Goal: Task Accomplishment & Management: Manage account settings

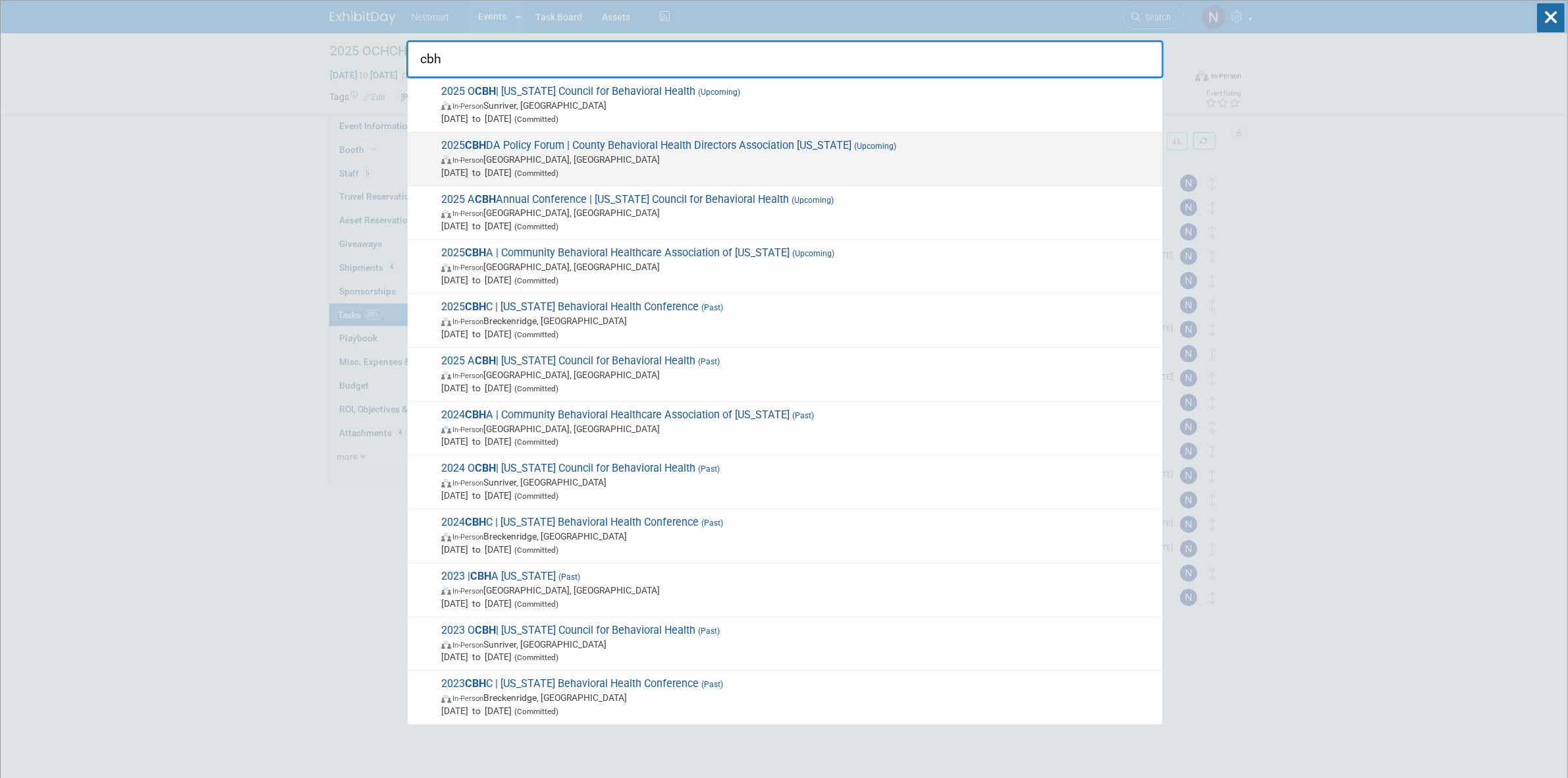
type input "cbh"
click at [584, 155] on span "In-Person Santa Barbara, CA" at bounding box center [798, 159] width 714 height 13
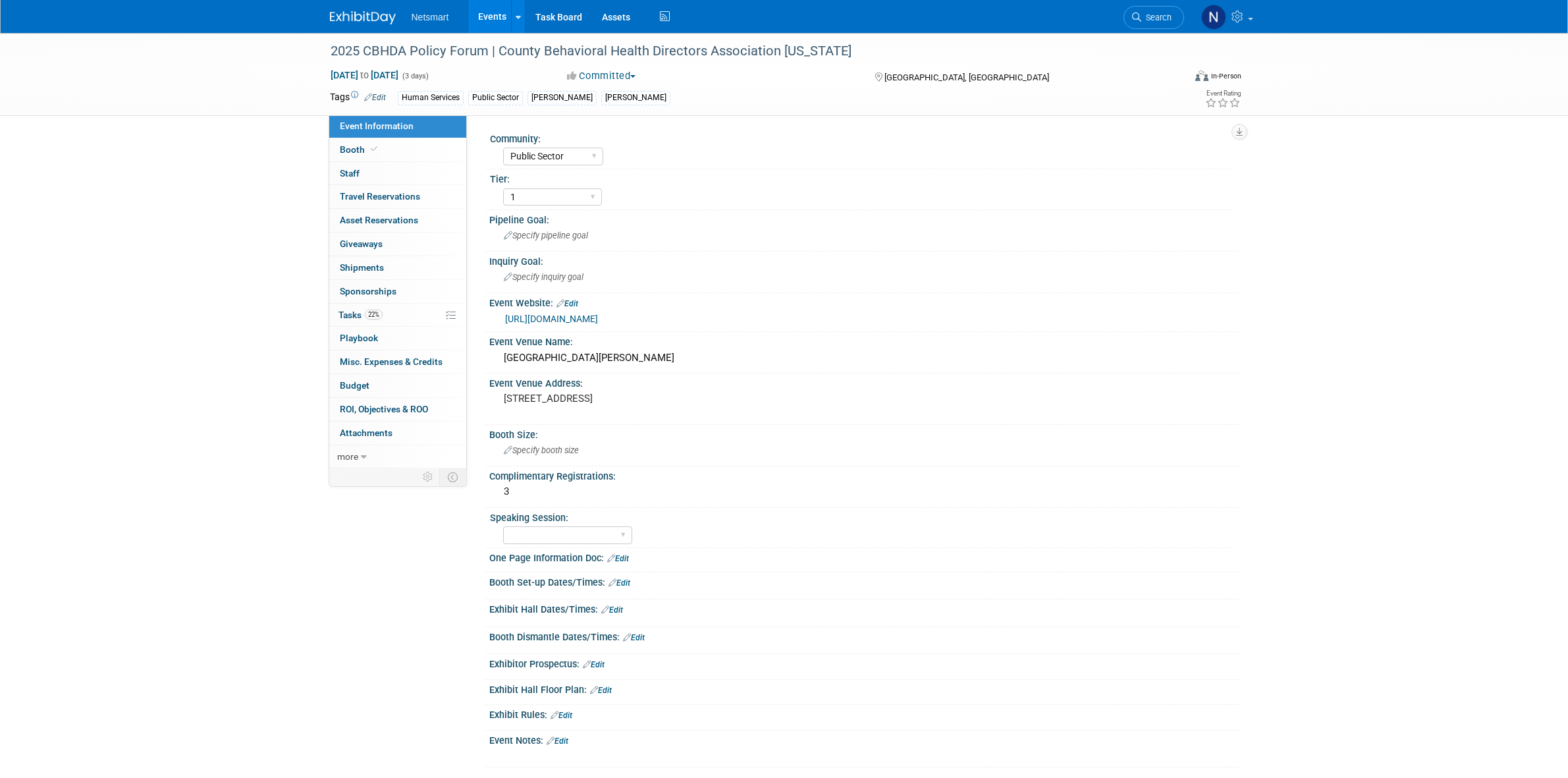
select select "Public Sector"
select select "1"
drag, startPoint x: 499, startPoint y: 51, endPoint x: 887, endPoint y: 43, distance: 388.1
click at [887, 43] on div "2025 CBHDA Policy Forum | County Behavioral Health Directors Association [US_ST…" at bounding box center [745, 51] width 839 height 24
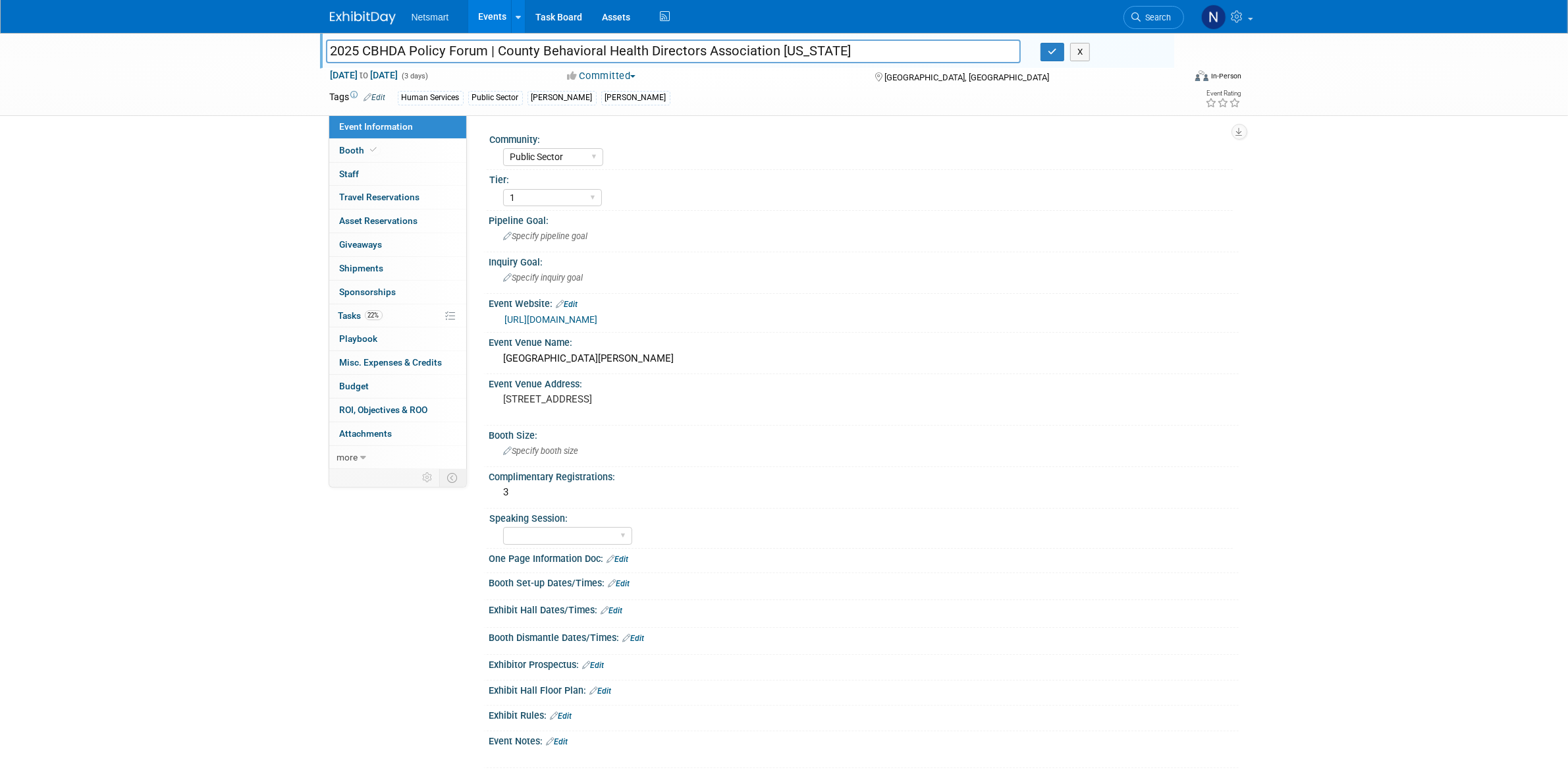
click at [640, 53] on input "2025 CBHDA Policy Forum | County Behavioral Health Directors Association [US_ST…" at bounding box center [674, 51] width 695 height 23
drag, startPoint x: 863, startPoint y: 49, endPoint x: 500, endPoint y: 51, distance: 363.0
click at [500, 51] on input "2025 CBHDA Policy Forum | County Behavioral Health Directors Association [US_ST…" at bounding box center [674, 51] width 695 height 23
click at [1059, 55] on button "button" at bounding box center [1052, 51] width 24 height 18
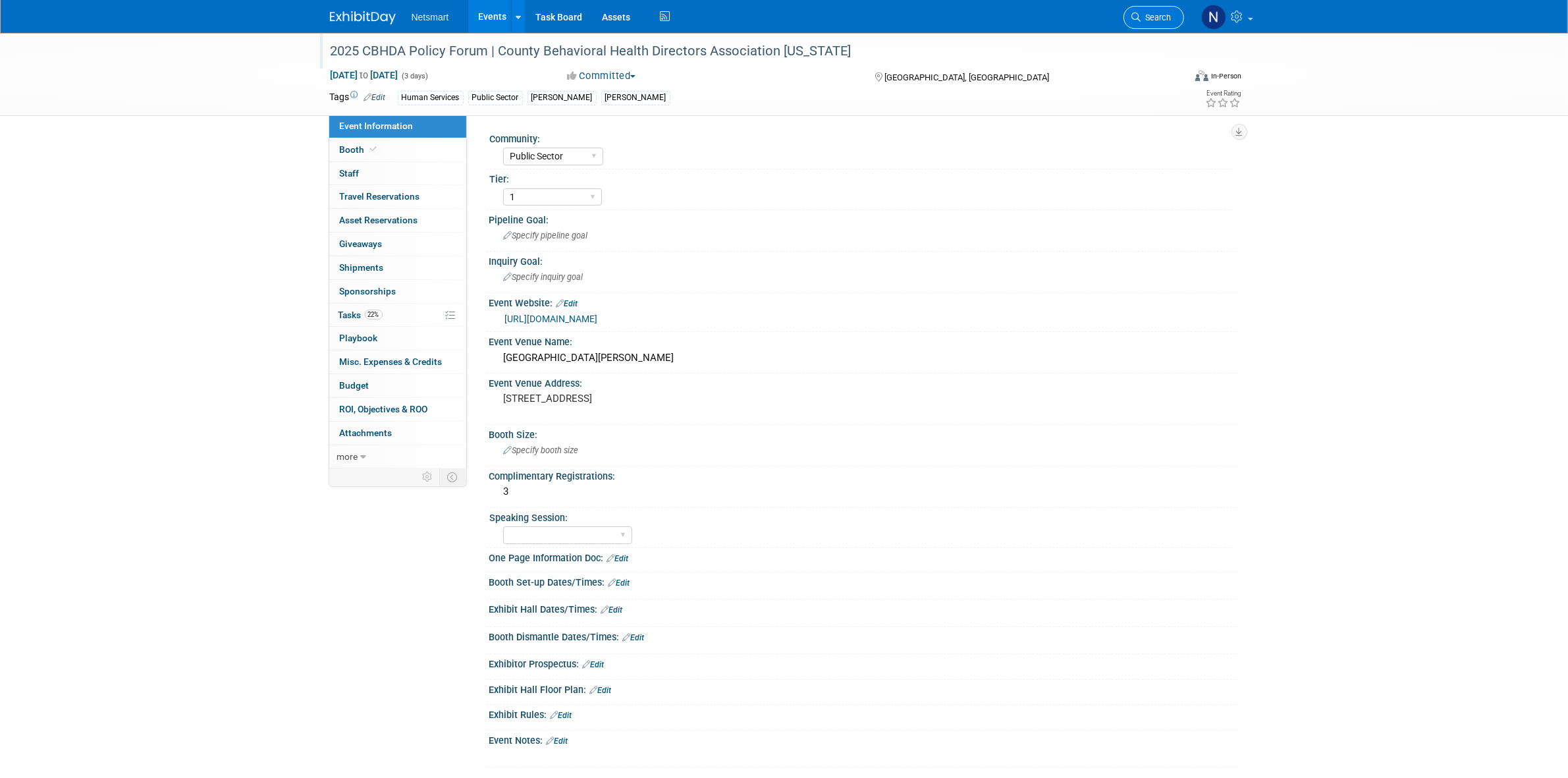
click at [1155, 13] on span "Search" at bounding box center [1156, 17] width 30 height 10
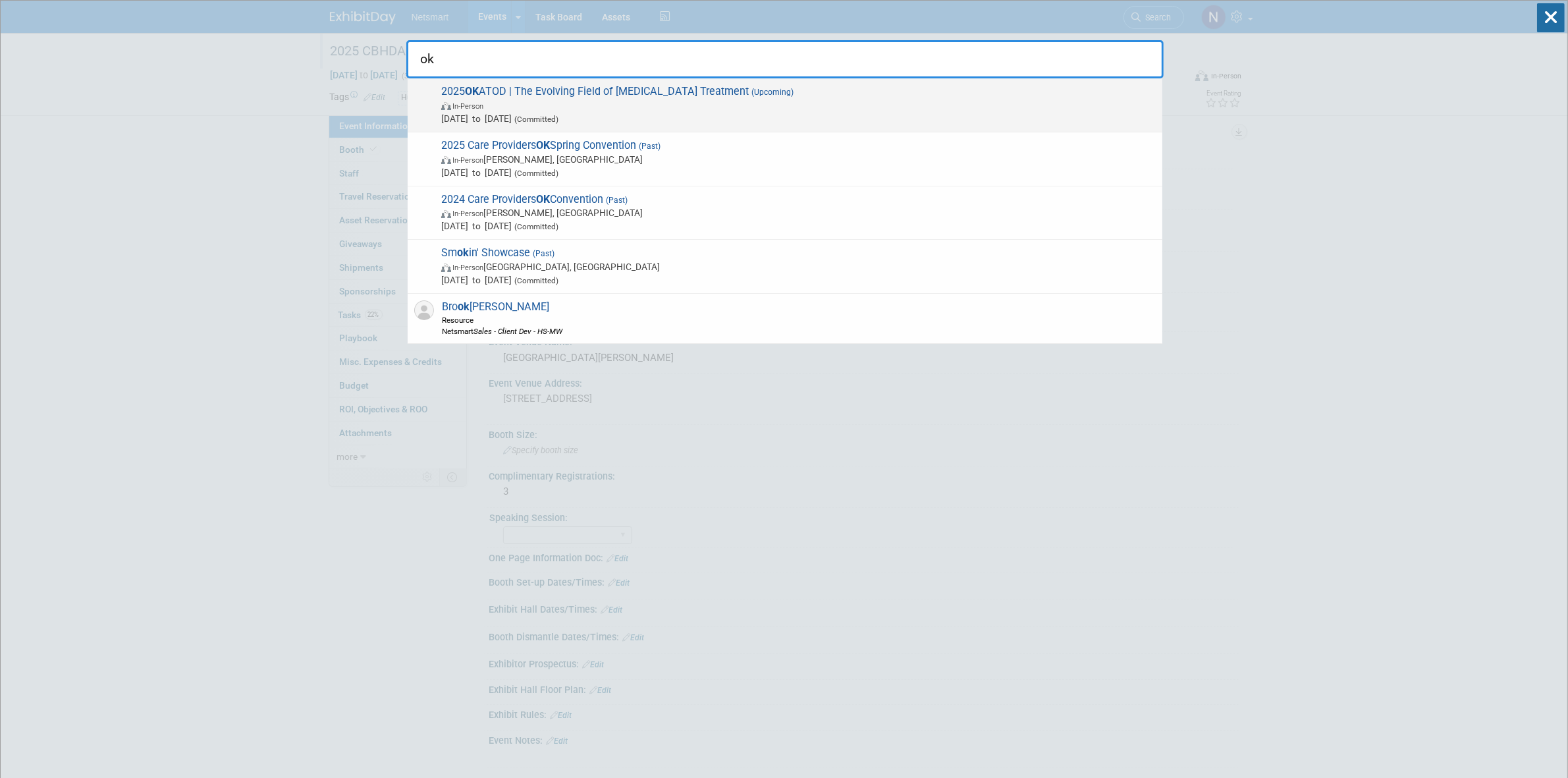
type input "ok"
click at [550, 99] on span "In-Person" at bounding box center [798, 105] width 714 height 13
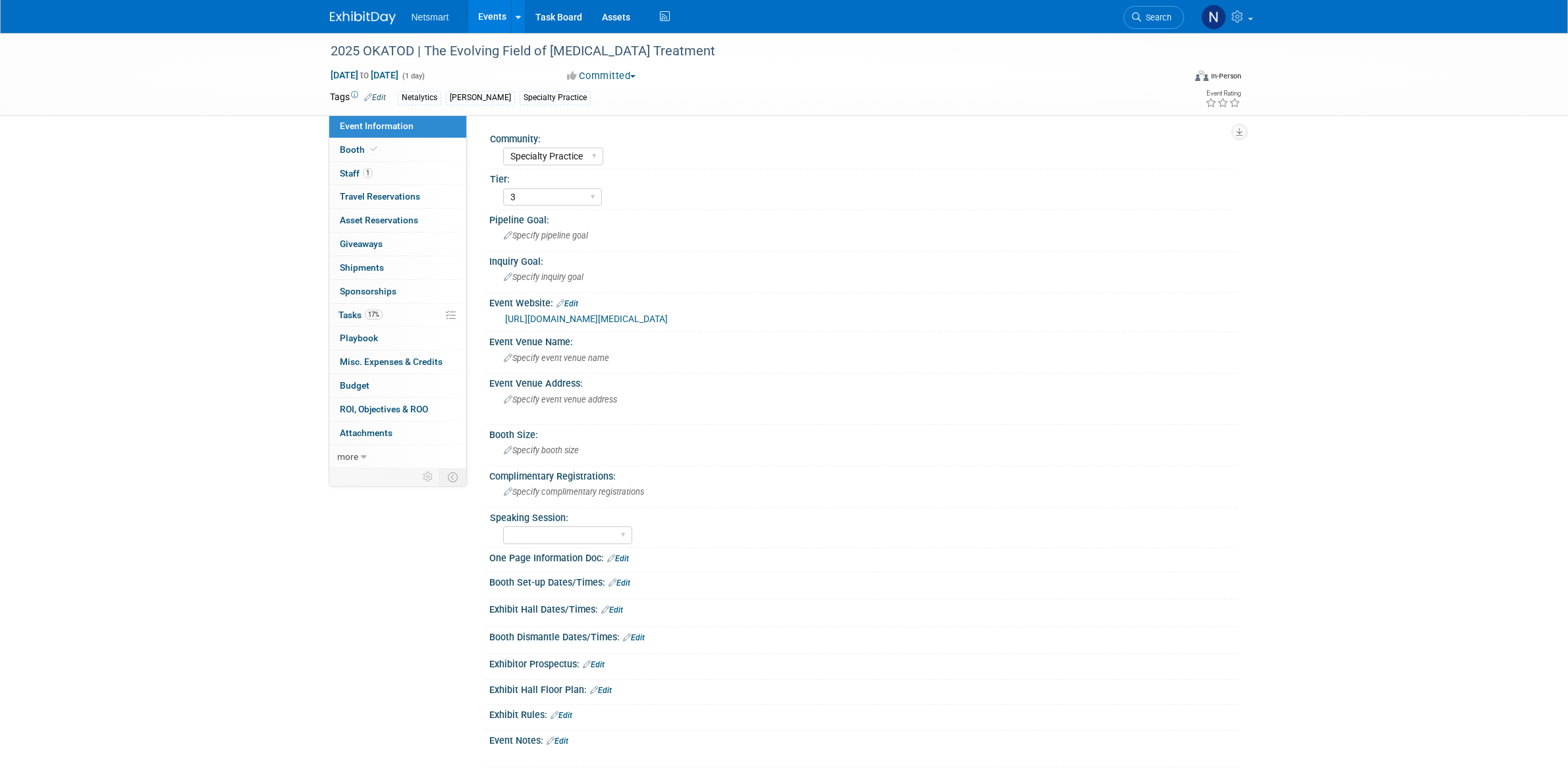
select select "Specialty Practice"
select select "3"
click at [221, 182] on div "2025 OKATOD | The Evolving Field of Opioid Treatment Oct 17, 2025 to Oct 17, 20…" at bounding box center [784, 414] width 1568 height 761
click at [1156, 15] on span "Search" at bounding box center [1156, 17] width 30 height 10
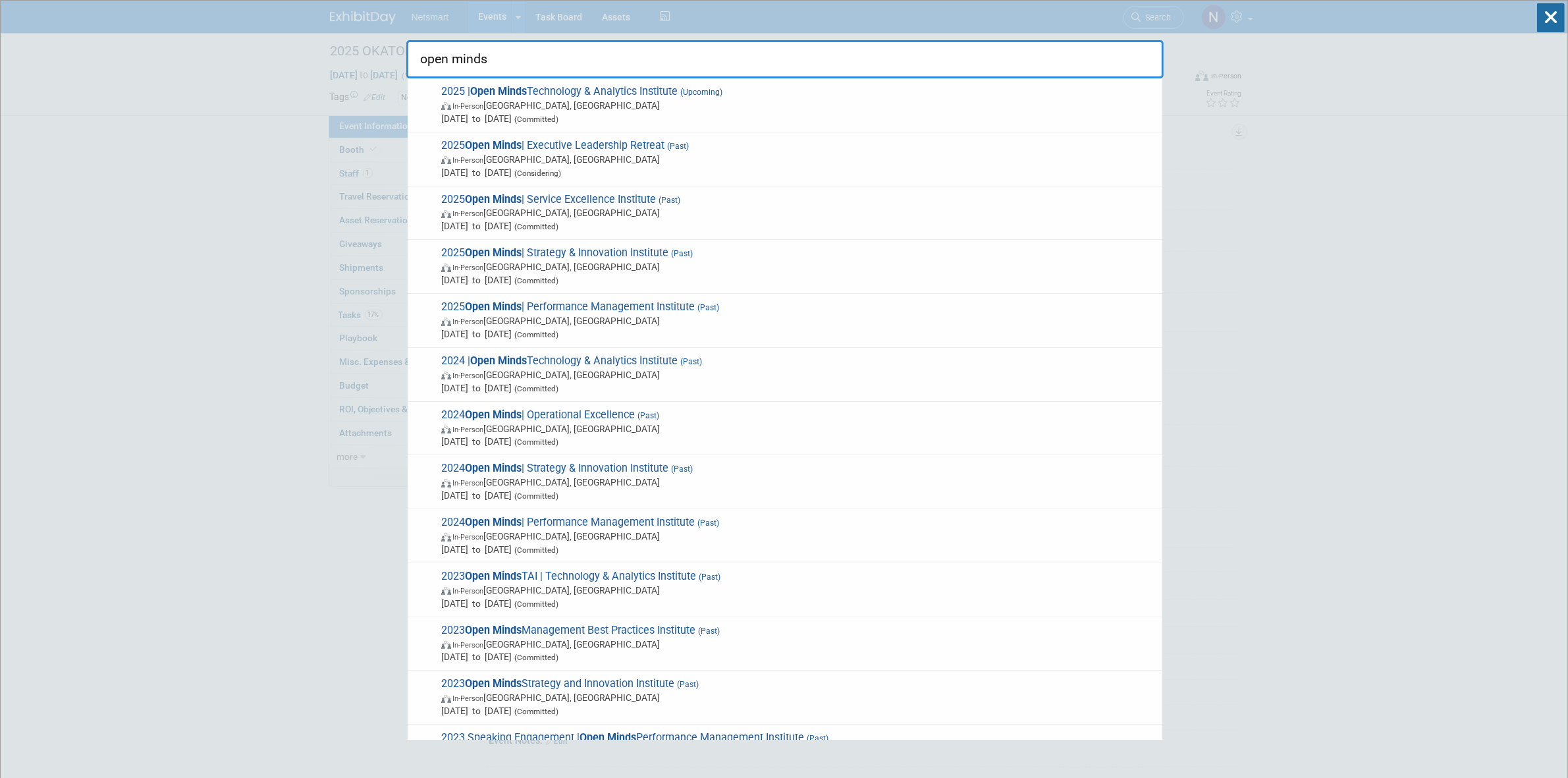
type input "open minds"
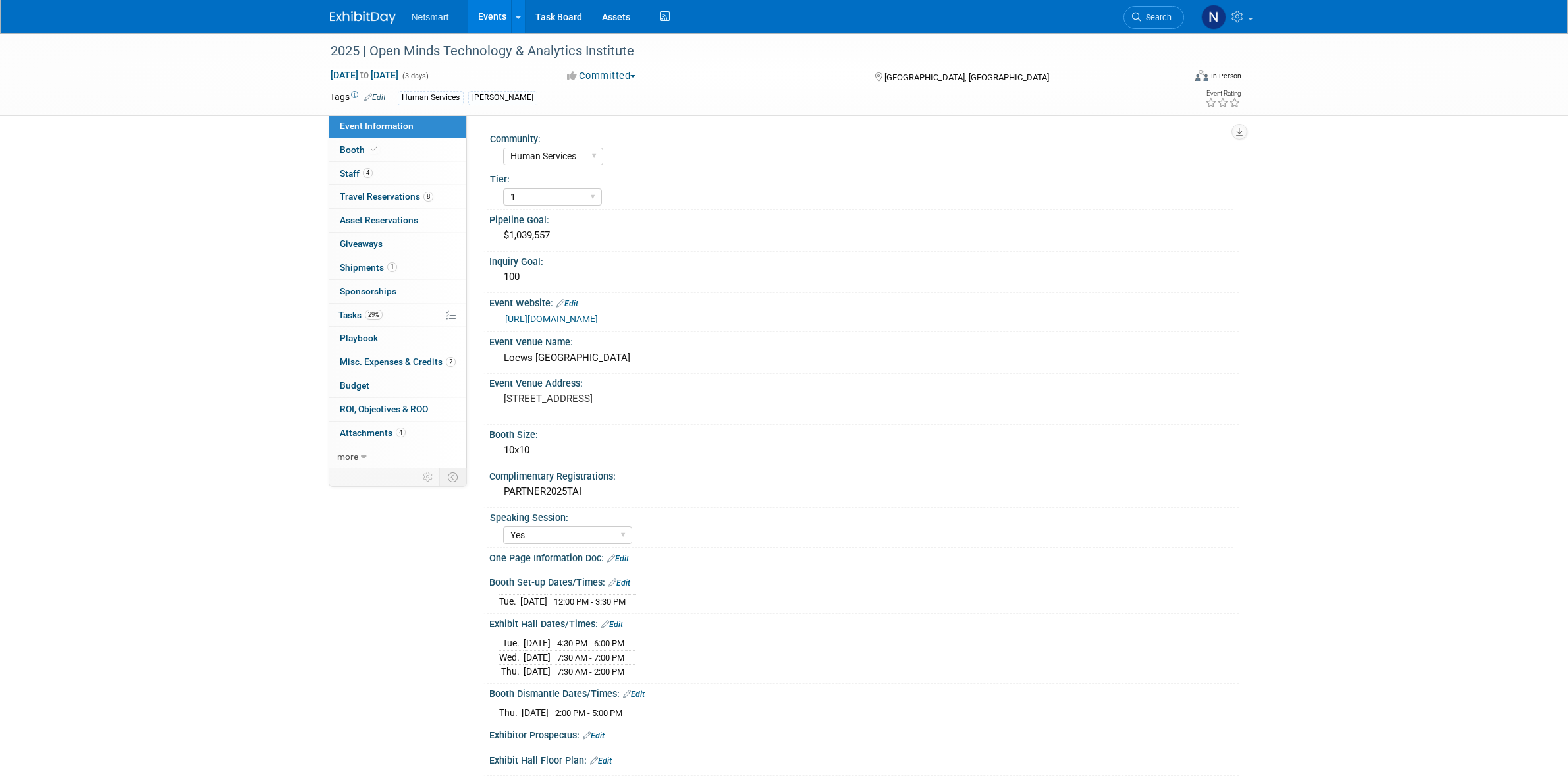
select select "Human Services"
select select "1"
select select "Yes"
click at [538, 351] on div "Loews Philadelphia Hotel" at bounding box center [864, 358] width 730 height 21
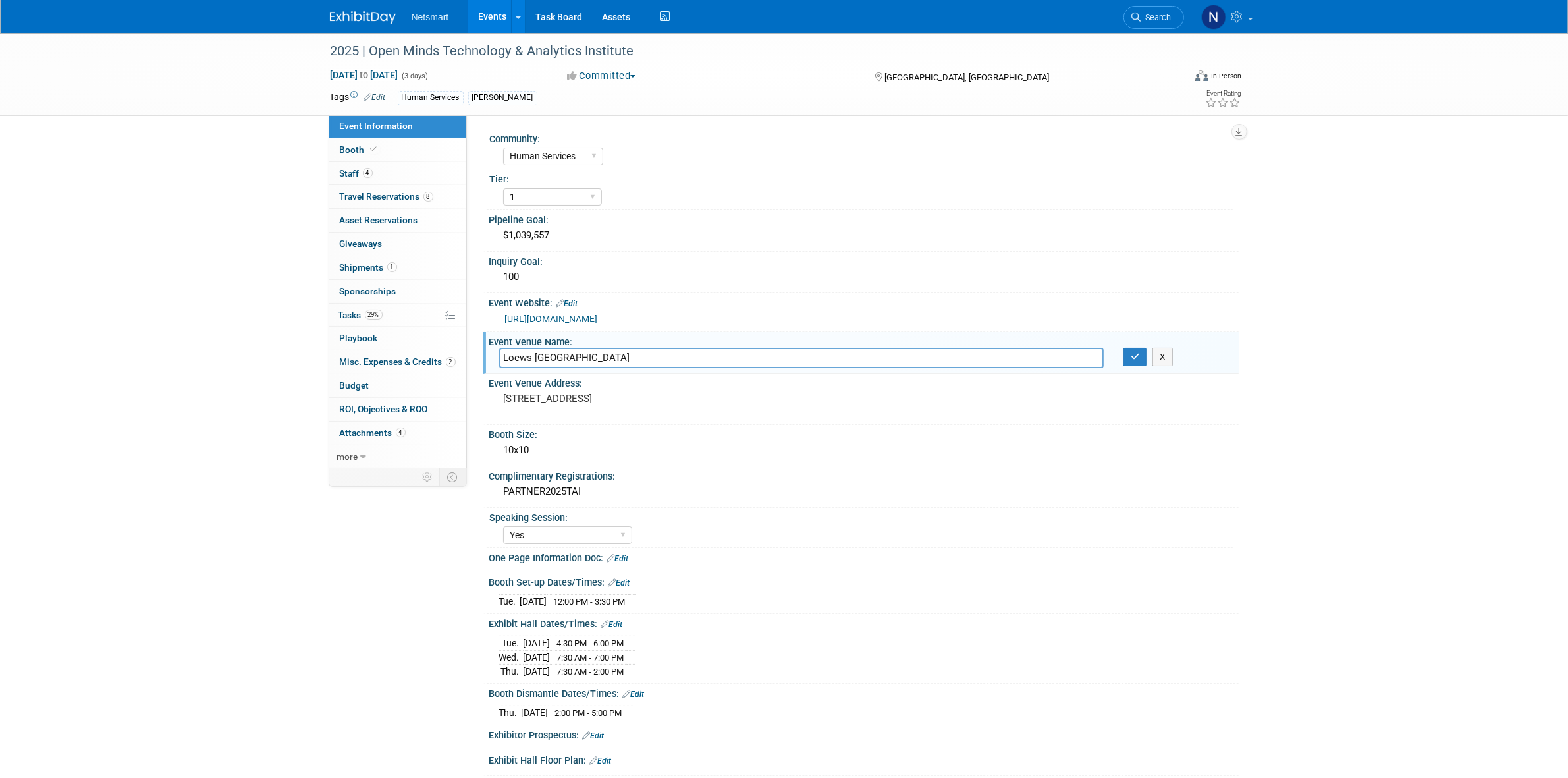
click at [538, 351] on input "Loews Philadelphia Hotel" at bounding box center [801, 358] width 605 height 21
click at [1165, 21] on span "Search" at bounding box center [1156, 17] width 30 height 10
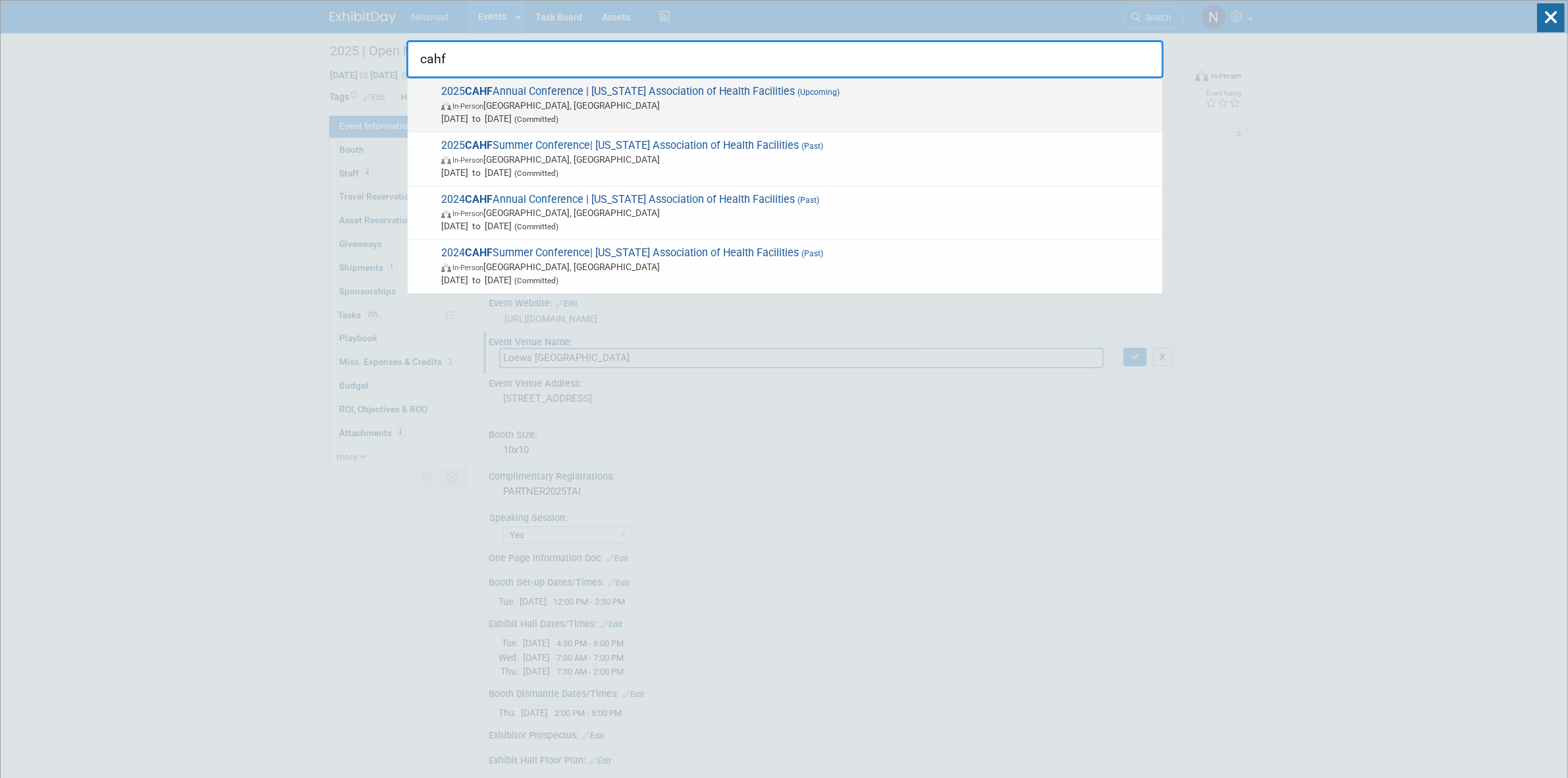
type input "cahf"
click at [546, 101] on span "In-Person Palm Springs, CA" at bounding box center [798, 105] width 714 height 13
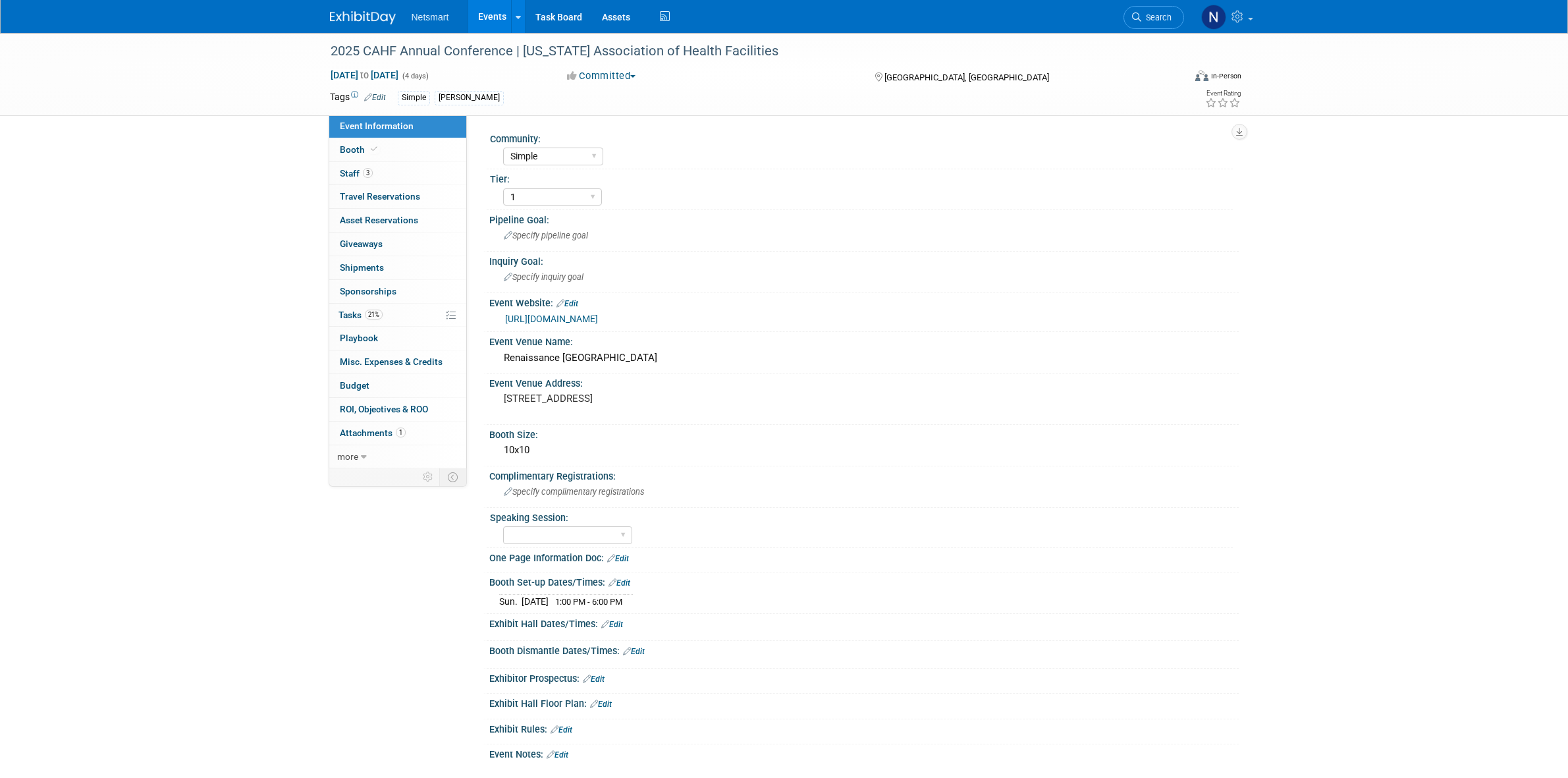
select select "Simple"
select select "1"
click at [409, 146] on link "Booth" at bounding box center [398, 150] width 137 height 23
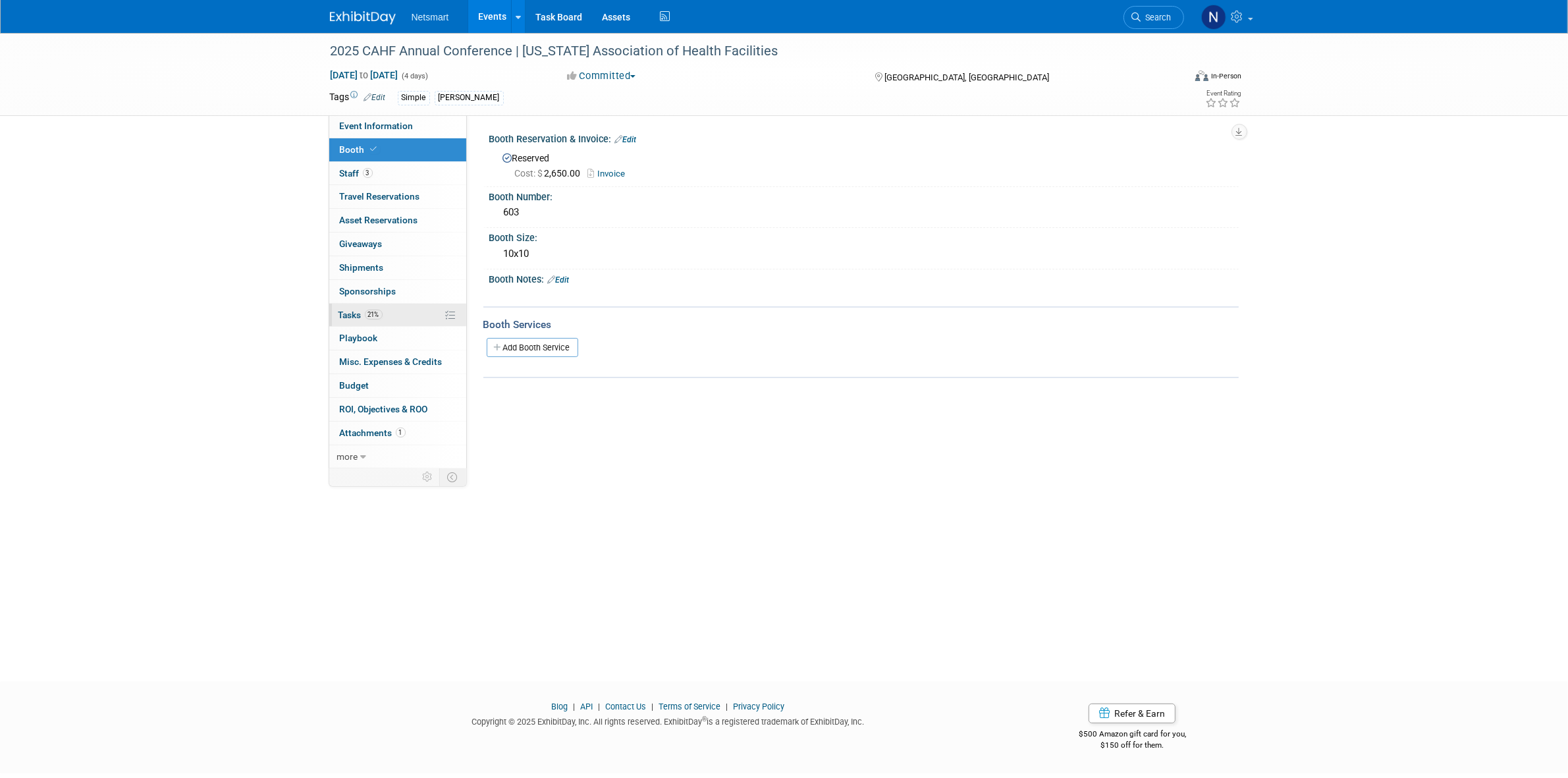
click at [395, 315] on link "21% Tasks 21%" at bounding box center [398, 315] width 137 height 23
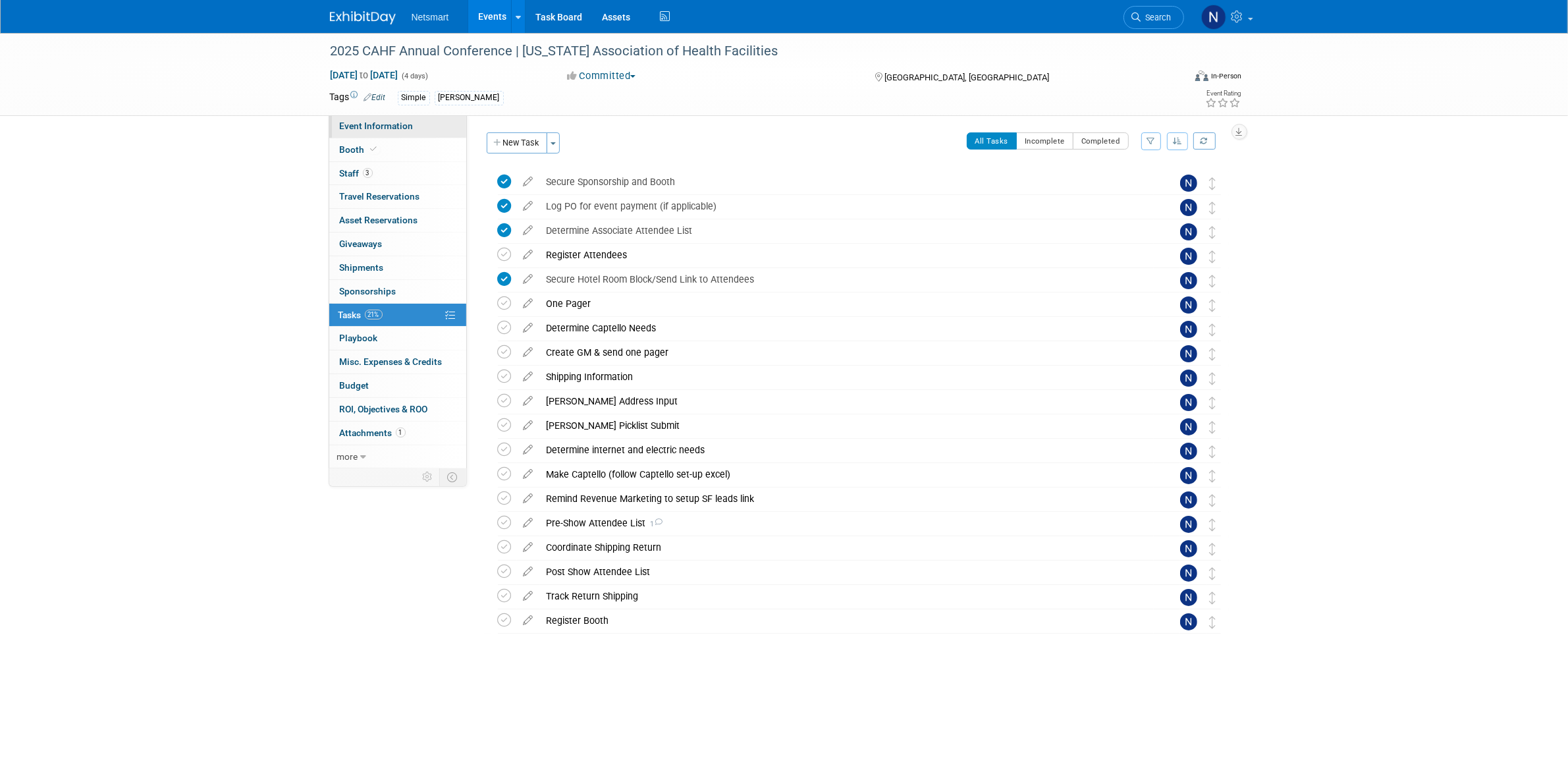
click at [394, 132] on link "Event Information" at bounding box center [398, 126] width 137 height 23
select select "Simple"
select select "1"
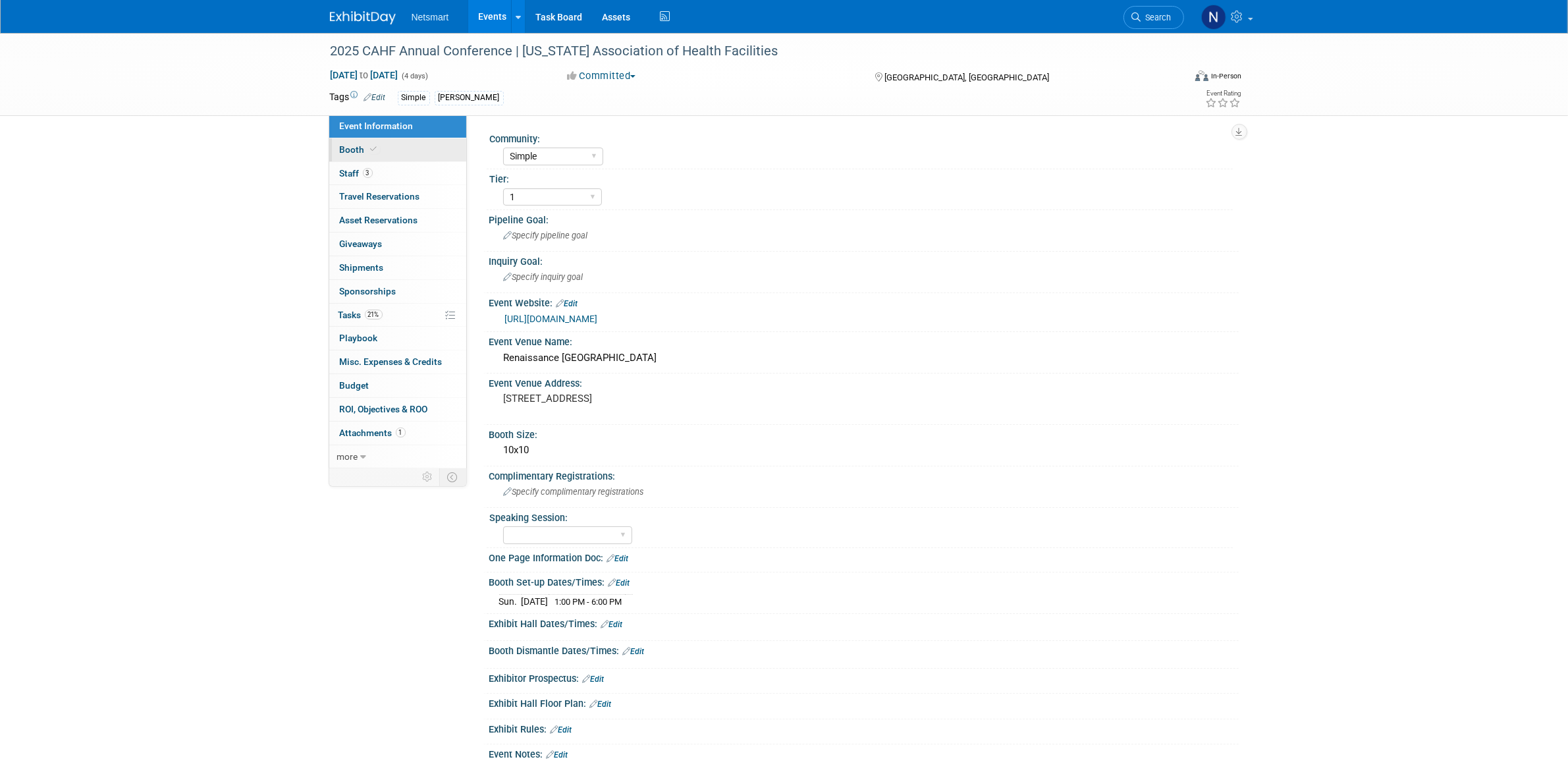
click at [380, 147] on link "Booth" at bounding box center [398, 150] width 137 height 23
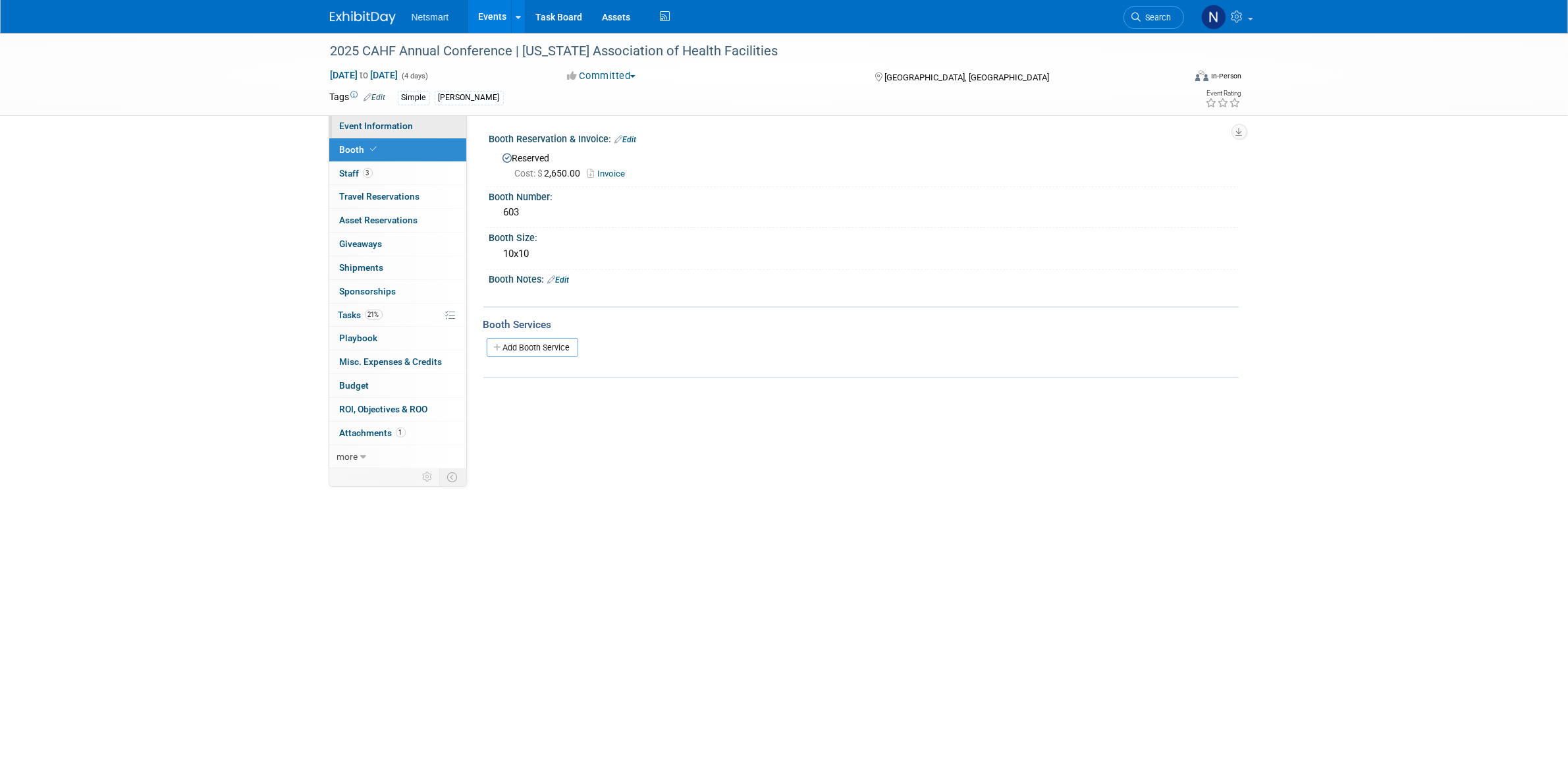
click at [410, 126] on span "Event Information" at bounding box center [376, 125] width 74 height 10
select select "Simple"
select select "1"
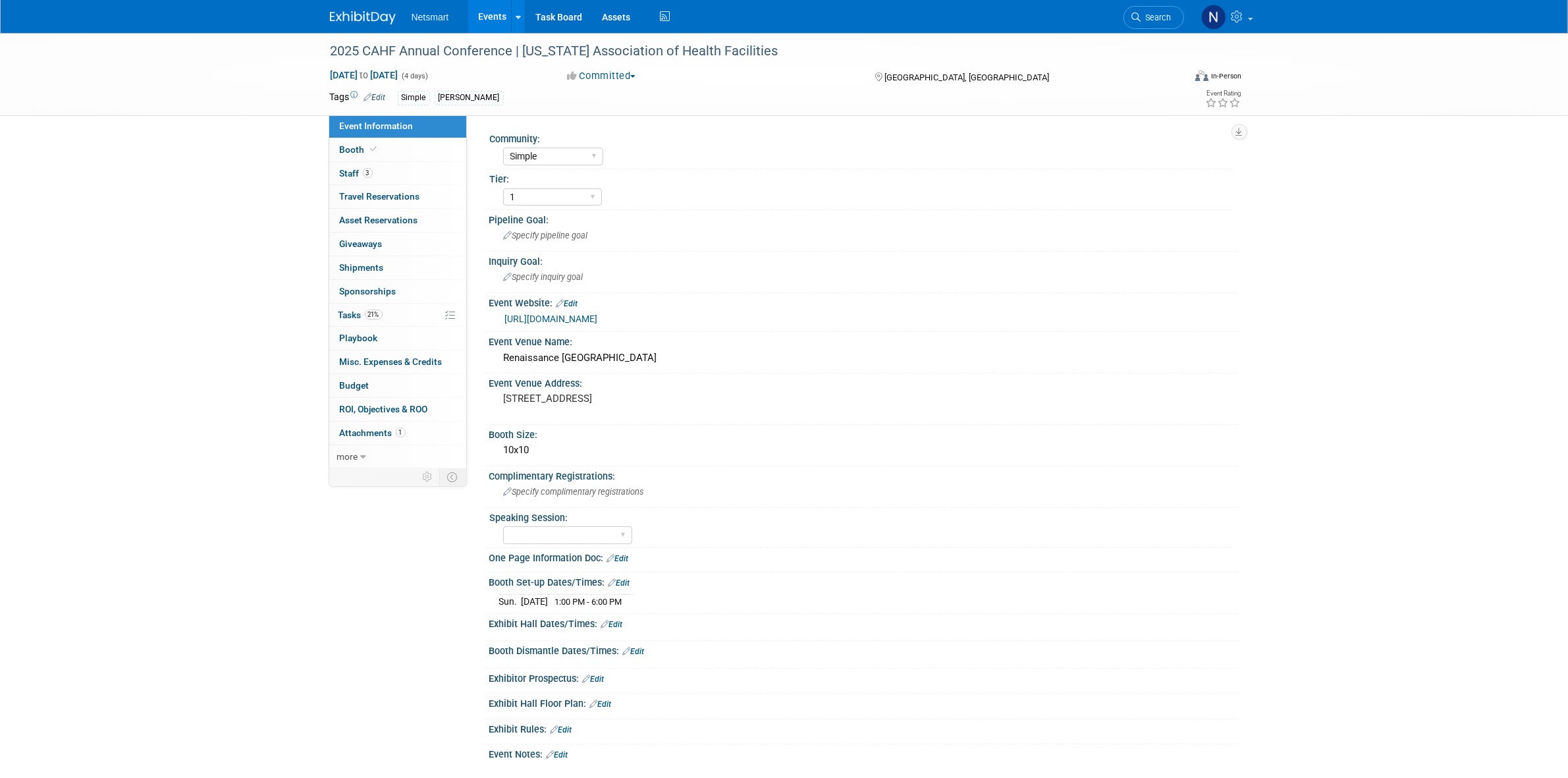
click at [598, 321] on link "[URL][DOMAIN_NAME]" at bounding box center [551, 318] width 93 height 10
click at [409, 318] on link "21% Tasks 21%" at bounding box center [398, 315] width 137 height 23
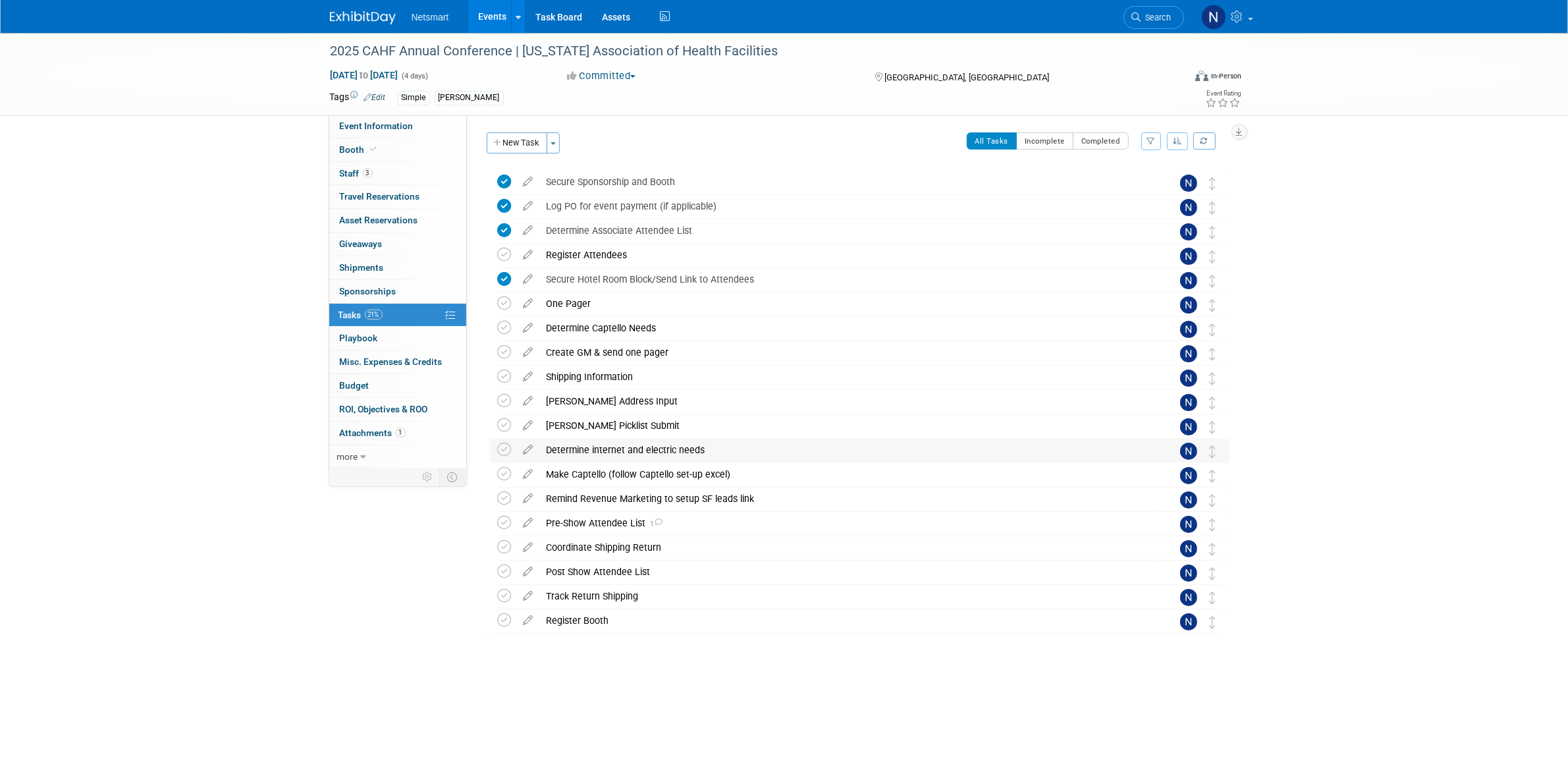
click at [601, 448] on div "Determine internet and electric needs" at bounding box center [847, 450] width 614 height 22
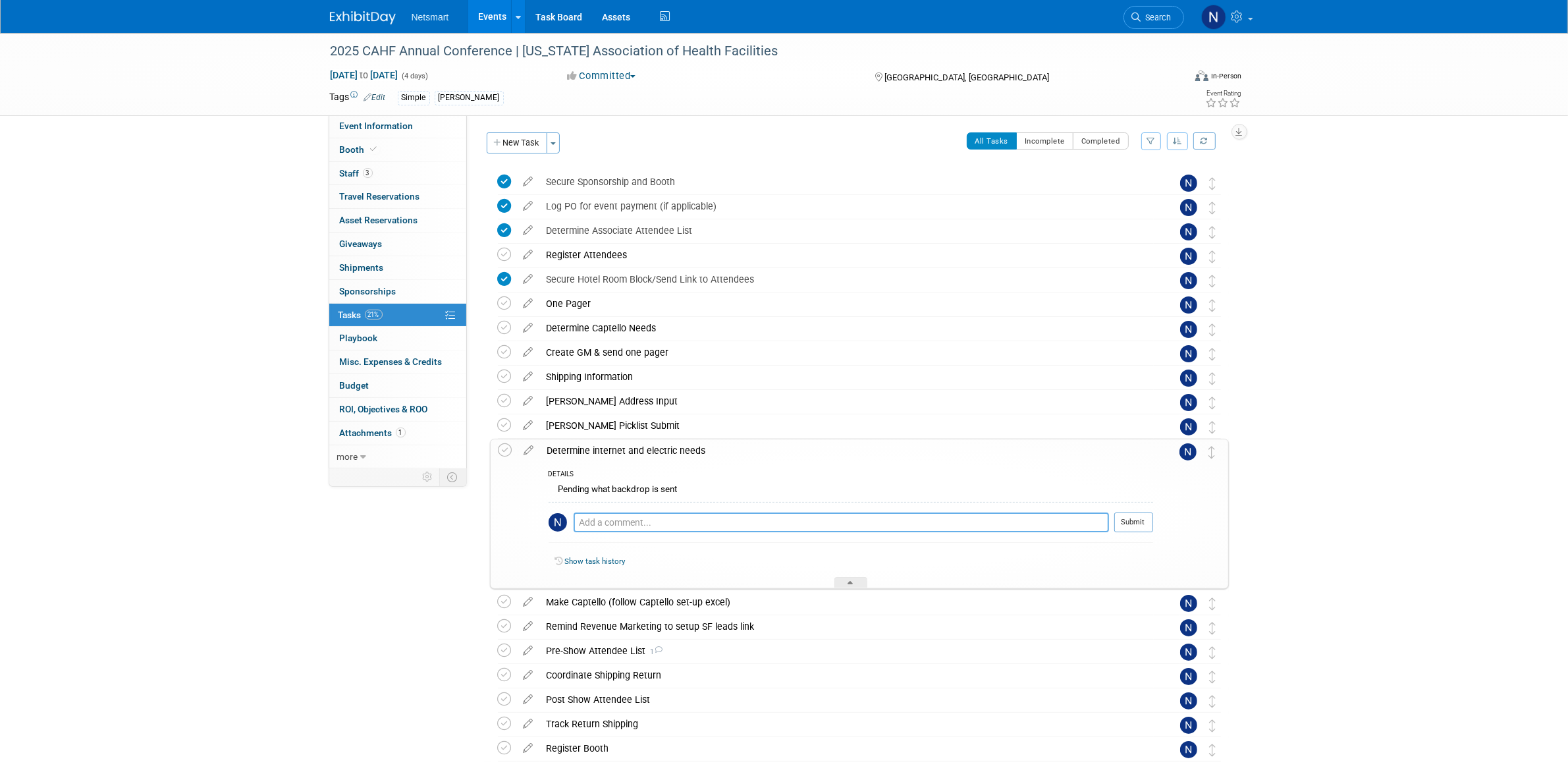
click at [600, 514] on textarea at bounding box center [841, 522] width 535 height 20
type textarea "sent the expo services our completed power form"
click at [1133, 527] on button "Submit" at bounding box center [1133, 522] width 39 height 20
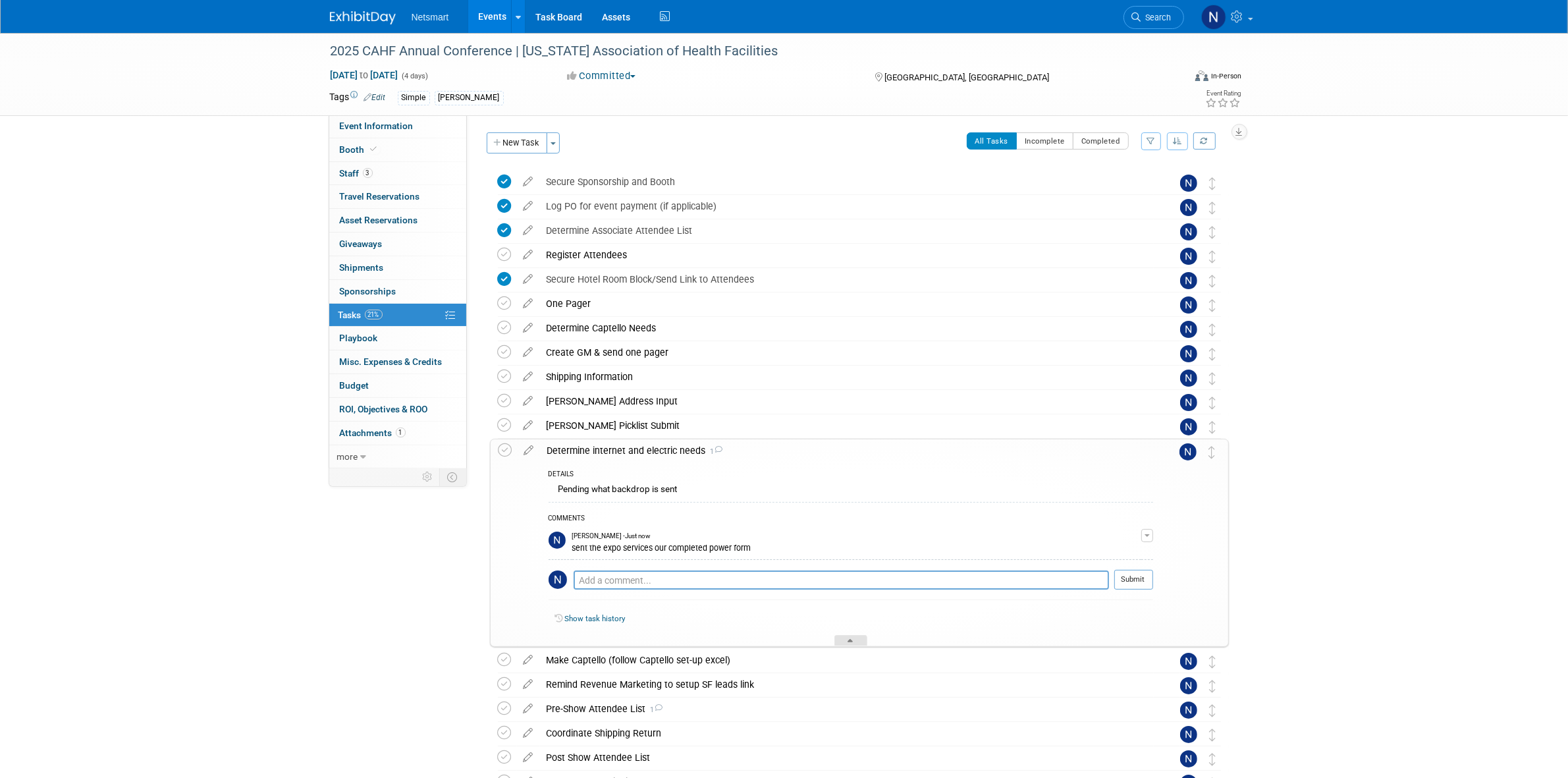
click at [854, 640] on div at bounding box center [851, 641] width 33 height 11
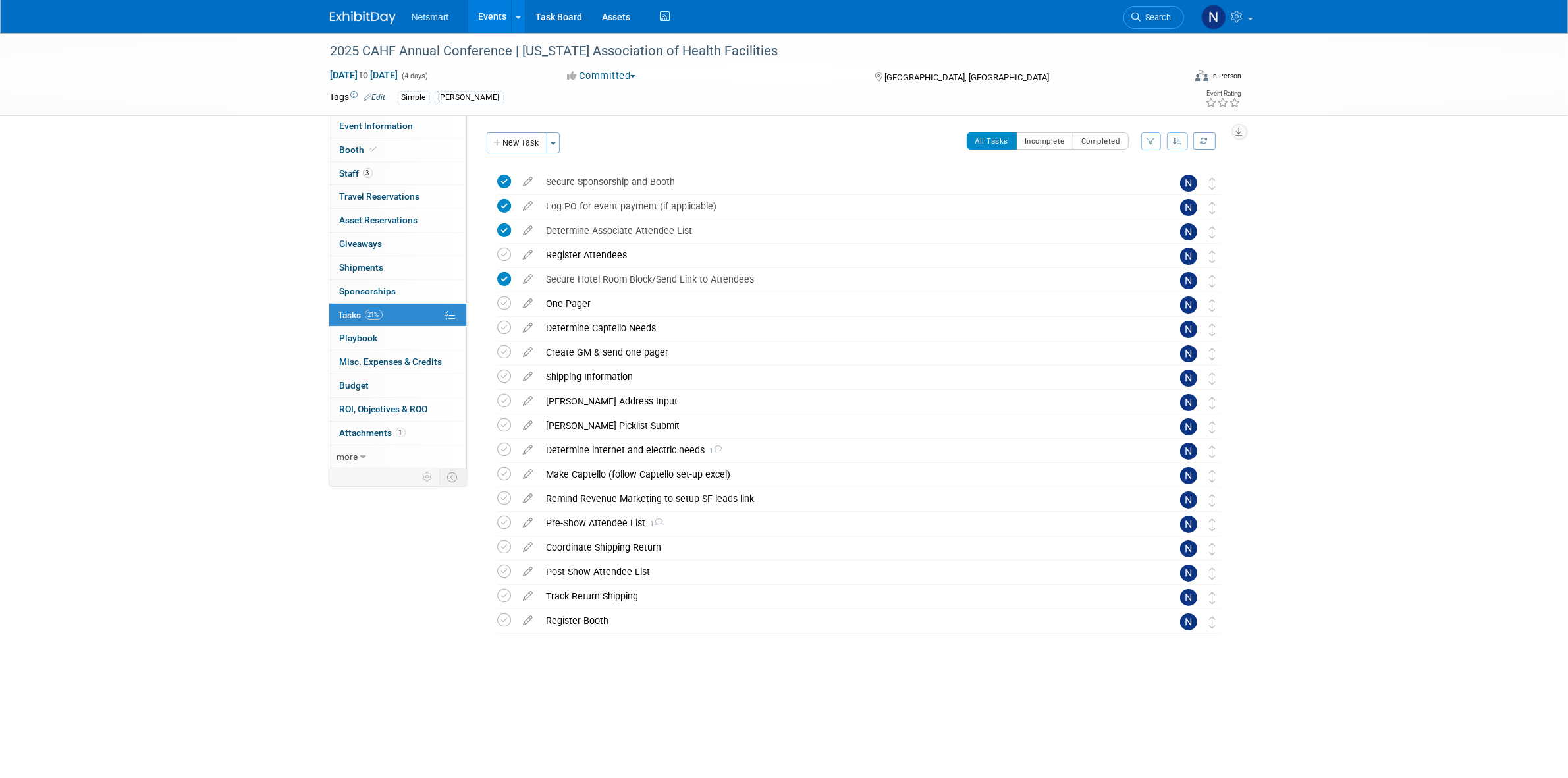
click at [1377, 458] on div "2025 CAHF Annual Conference | [US_STATE] Association of Health Facilities [DATE…" at bounding box center [784, 374] width 1568 height 681
click at [539, 100] on div "Simple [PERSON_NAME]" at bounding box center [742, 98] width 689 height 14
drag, startPoint x: 466, startPoint y: 97, endPoint x: 412, endPoint y: 101, distance: 54.1
click at [412, 101] on div "Simple [PERSON_NAME]" at bounding box center [742, 98] width 689 height 14
drag, startPoint x: 316, startPoint y: 63, endPoint x: 446, endPoint y: 96, distance: 134.1
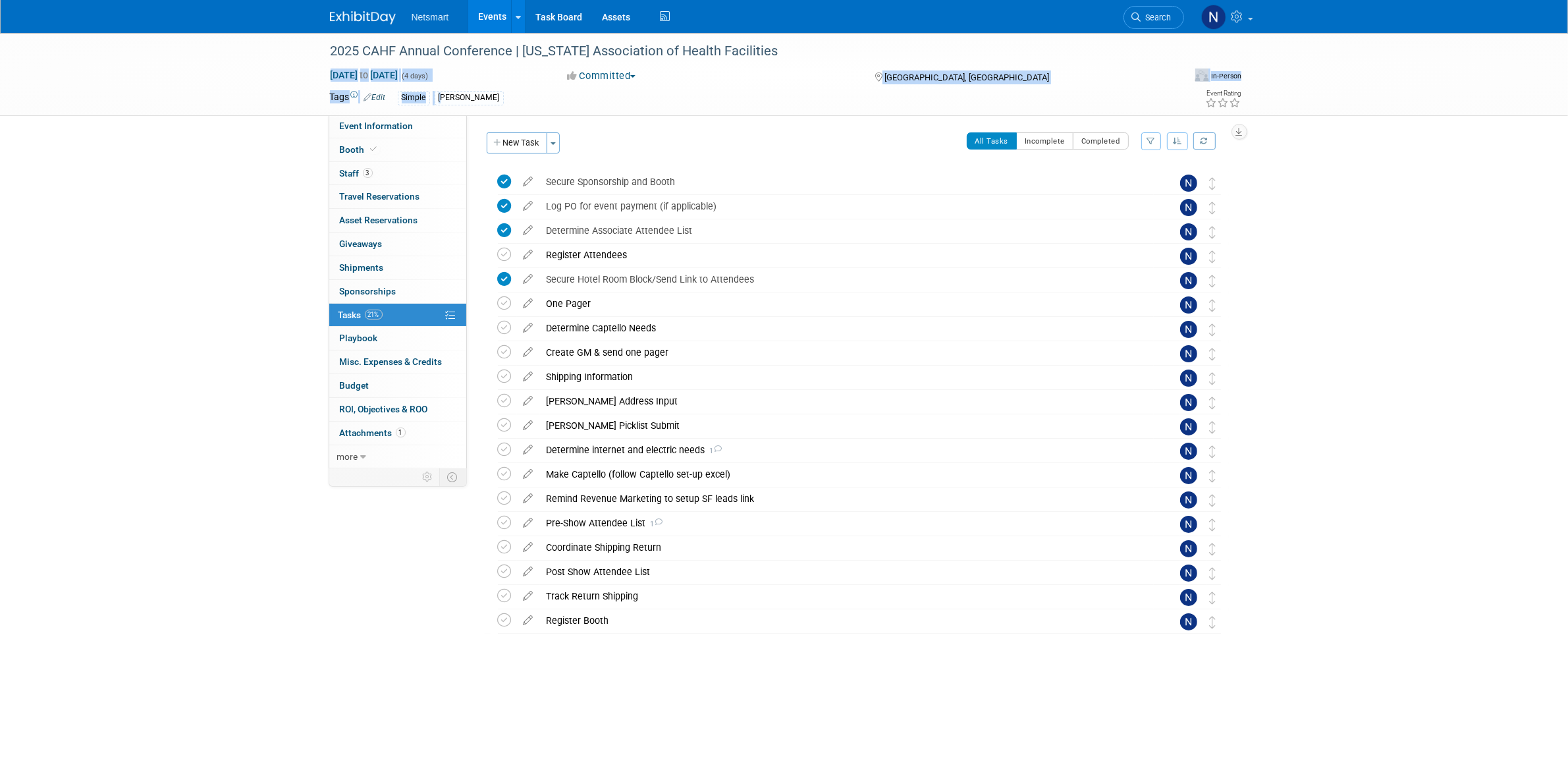
click at [446, 96] on div "2025 CAHF Annual Conference | [US_STATE] Association of Health Facilities [DATE…" at bounding box center [784, 74] width 1568 height 83
click at [473, 97] on div "Simple [PERSON_NAME]" at bounding box center [742, 98] width 689 height 14
